Goal: Task Accomplishment & Management: Use online tool/utility

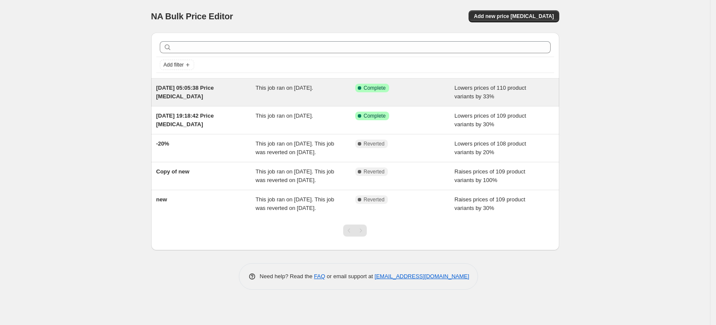
click at [243, 91] on div "[DATE] 05:05:38 Price [MEDICAL_DATA]" at bounding box center [206, 92] width 100 height 17
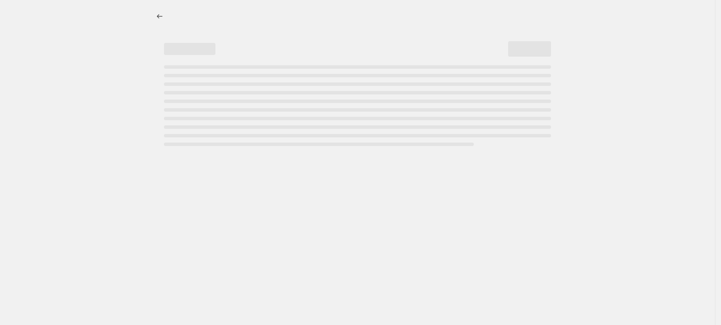
select select "percentage"
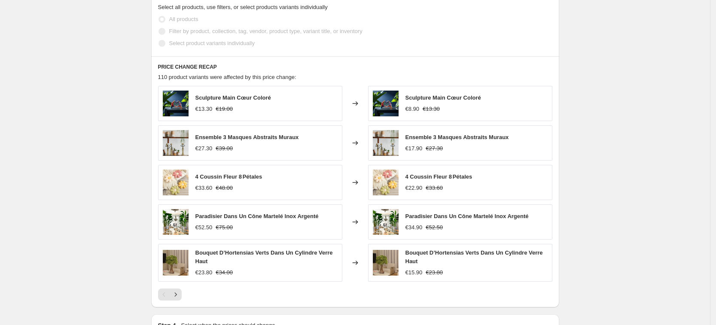
scroll to position [553, 0]
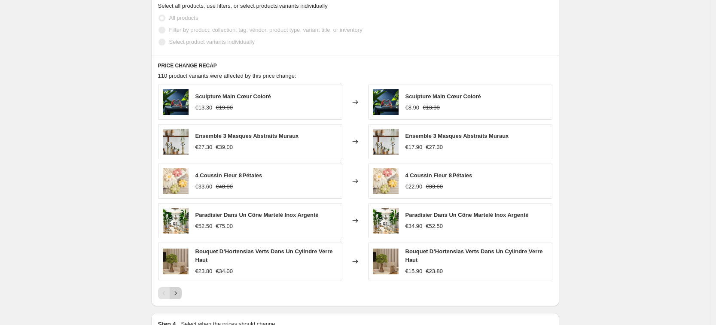
click at [180, 294] on icon "Next" at bounding box center [175, 293] width 9 height 9
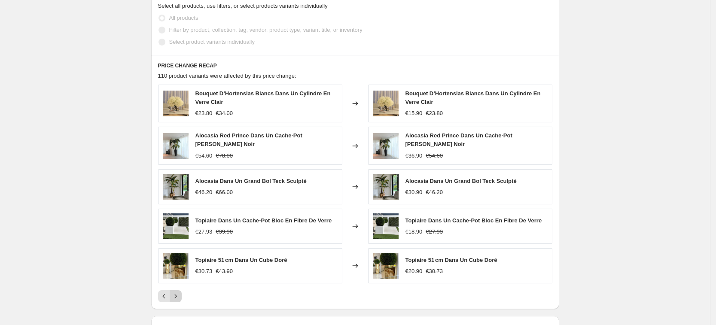
click at [180, 294] on icon "Next" at bounding box center [175, 296] width 9 height 9
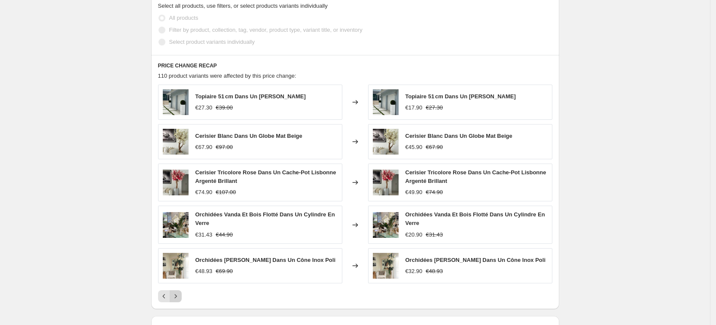
click at [180, 294] on icon "Next" at bounding box center [175, 296] width 9 height 9
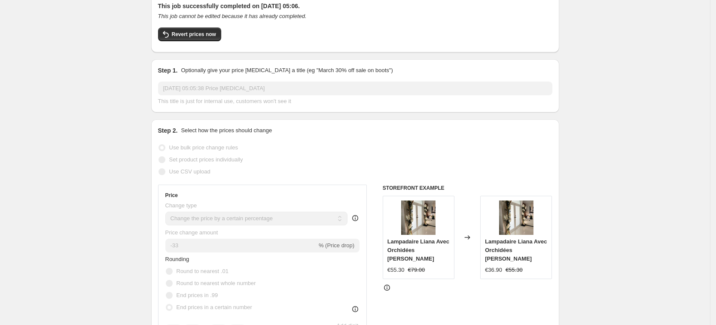
scroll to position [29, 0]
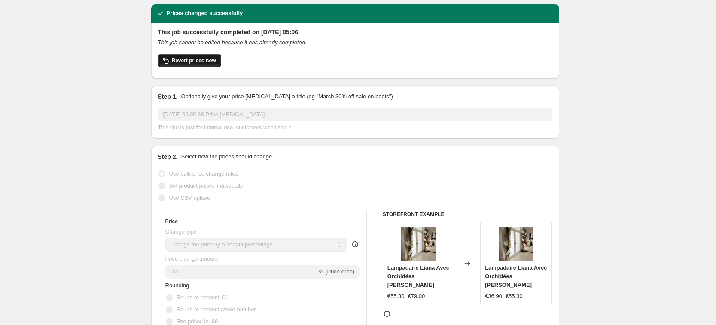
click at [188, 62] on span "Revert prices now" at bounding box center [194, 60] width 44 height 7
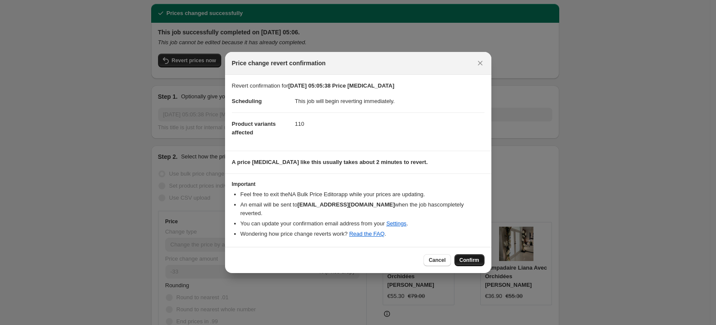
click at [465, 257] on span "Confirm" at bounding box center [469, 260] width 20 height 7
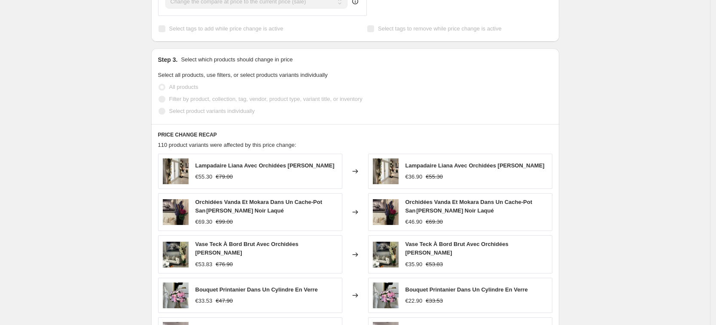
scroll to position [0, 0]
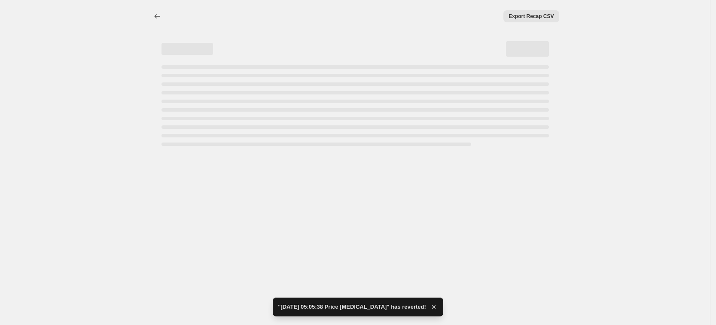
select select "percentage"
